Goal: Contribute content: Add original content to the website for others to see

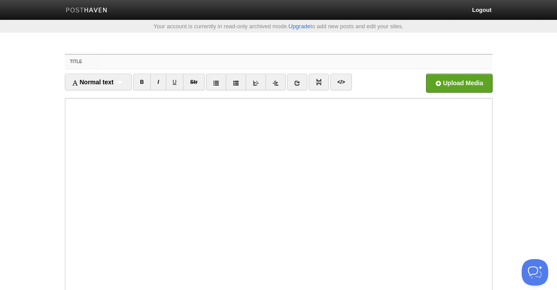
click at [127, 60] on input "Title" at bounding box center [296, 62] width 392 height 14
paste input "Casino-Boni ohne Komplikationen – [GEOGRAPHIC_DATA] 2025 zeigt, wie es geht"
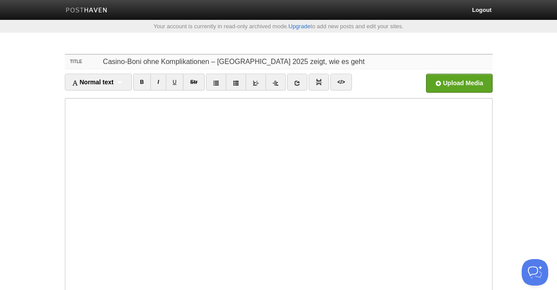
type input "Casino-Boni ohne Komplikationen – [GEOGRAPHIC_DATA] 2025 zeigt, wie es geht"
click at [300, 85] on icon at bounding box center [297, 83] width 6 height 6
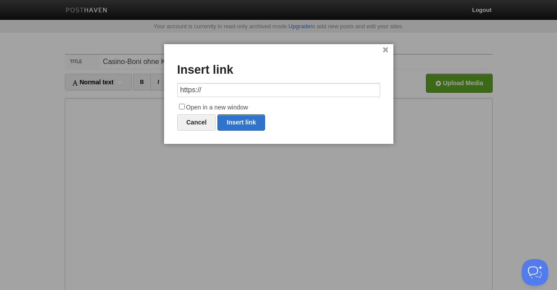
click at [219, 89] on input "https://" at bounding box center [278, 90] width 203 height 14
click at [232, 122] on link "Insert link" at bounding box center [242, 122] width 48 height 16
type input "https://"
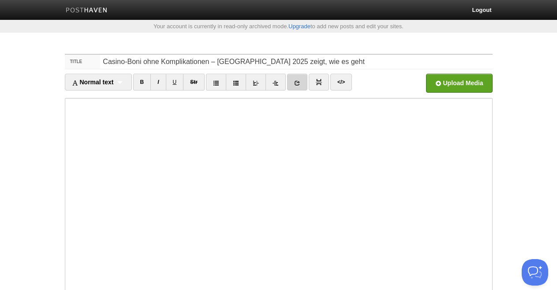
click at [297, 83] on icon at bounding box center [297, 83] width 6 height 6
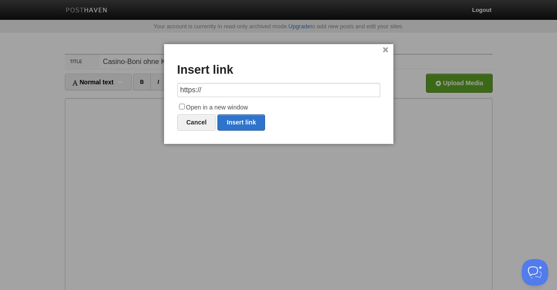
click at [245, 91] on input "https://" at bounding box center [278, 90] width 203 height 14
click at [245, 91] on input "https:/[URL][DOMAIN_NAME]" at bounding box center [278, 90] width 203 height 14
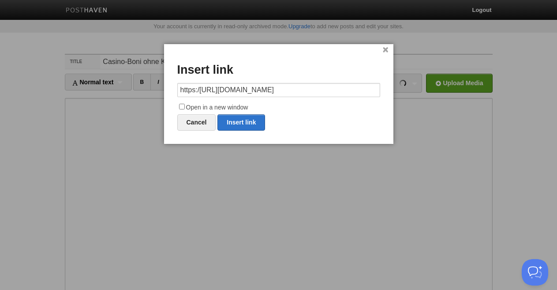
click at [245, 91] on input "https:/[URL][DOMAIN_NAME]" at bounding box center [278, 90] width 203 height 14
click at [244, 123] on link "Insert link" at bounding box center [242, 122] width 48 height 16
type input "https://"
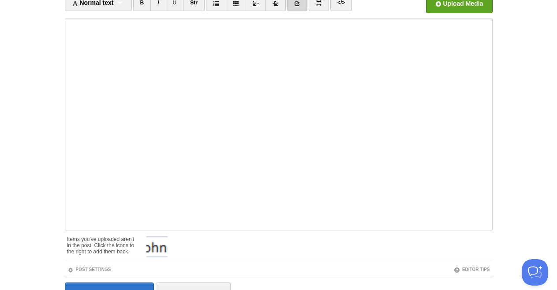
scroll to position [127, 0]
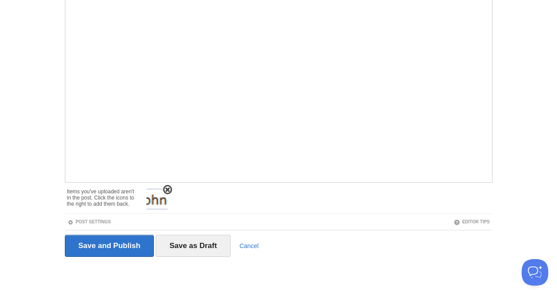
drag, startPoint x: 167, startPoint y: 184, endPoint x: 165, endPoint y: 193, distance: 9.5
click at [166, 185] on div at bounding box center [315, 198] width 355 height 28
click at [168, 188] on span at bounding box center [168, 190] width 6 height 6
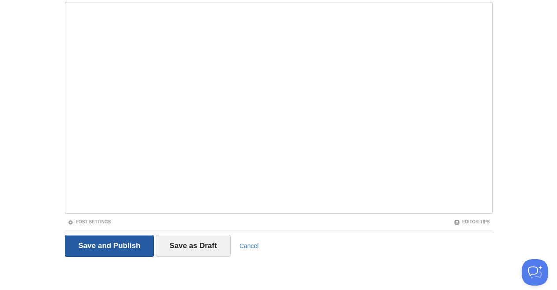
click at [82, 250] on input "Save and Publish" at bounding box center [110, 246] width 90 height 22
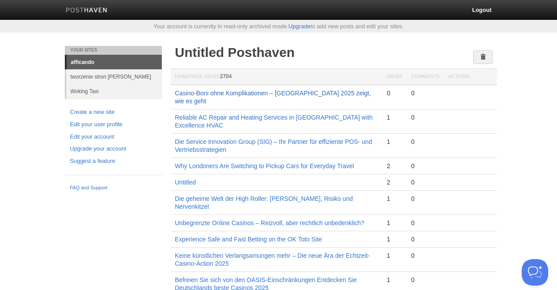
click at [312, 91] on link "Casino-Boni ohne Komplikationen – [GEOGRAPHIC_DATA] 2025 zeigt, wie es geht" at bounding box center [273, 97] width 196 height 15
